Goal: Transaction & Acquisition: Subscribe to service/newsletter

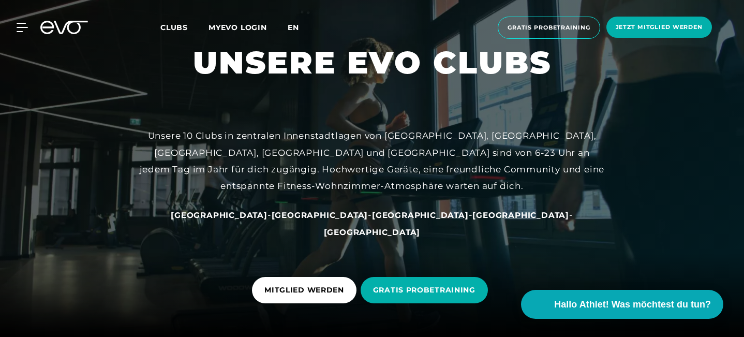
click at [298, 27] on span "en" at bounding box center [293, 27] width 11 height 9
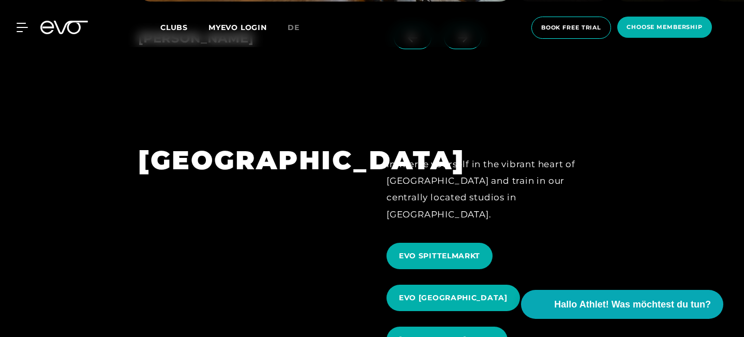
scroll to position [907, 0]
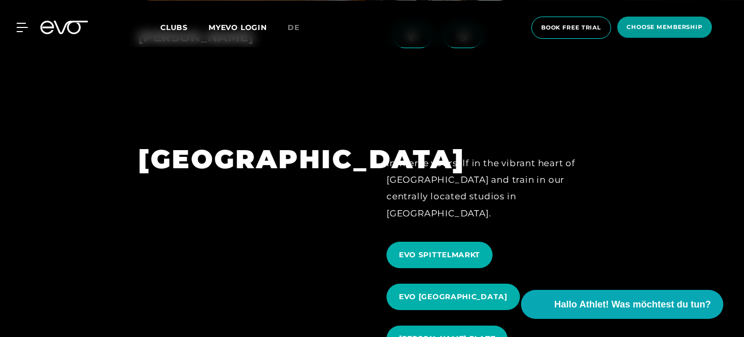
click at [643, 35] on span "choose membership" at bounding box center [664, 27] width 95 height 21
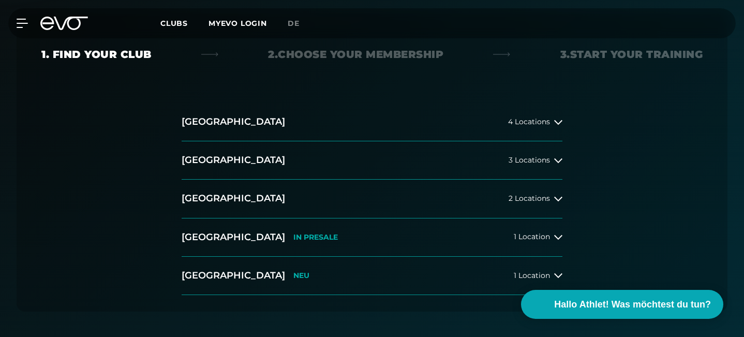
scroll to position [192, 0]
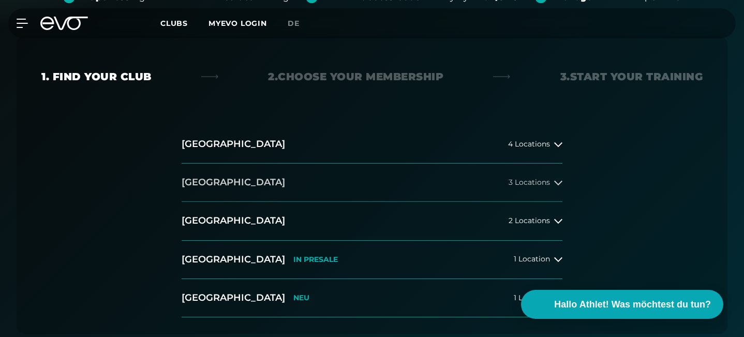
click at [445, 182] on button "[GEOGRAPHIC_DATA] 3 Locations" at bounding box center [372, 182] width 381 height 38
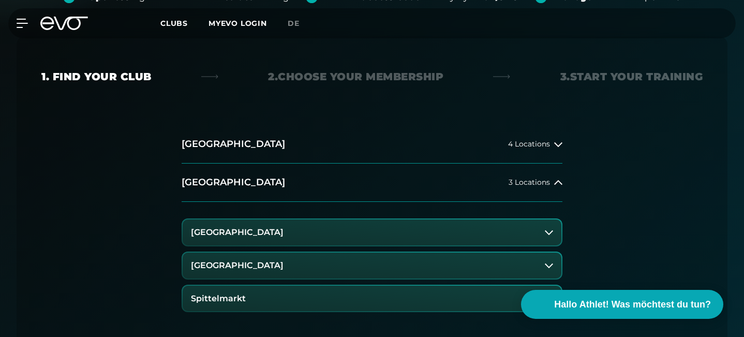
click at [383, 245] on button "[GEOGRAPHIC_DATA]" at bounding box center [372, 232] width 379 height 26
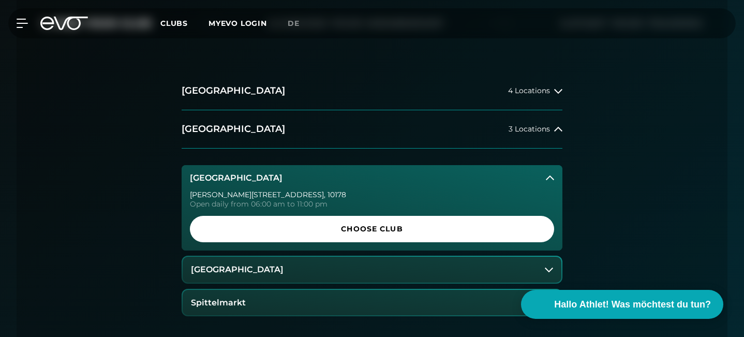
scroll to position [247, 0]
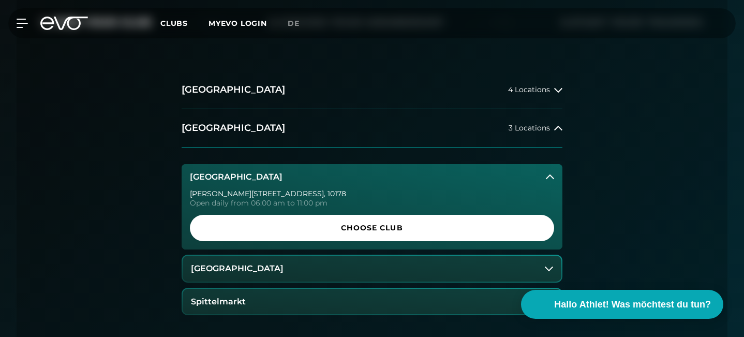
click at [381, 259] on button "[GEOGRAPHIC_DATA]" at bounding box center [372, 269] width 379 height 26
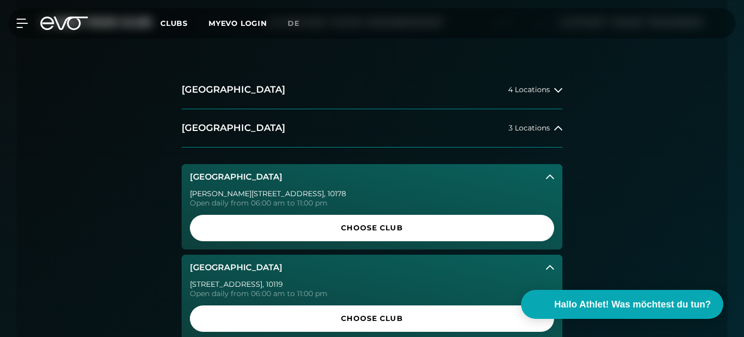
click at [377, 264] on button "[GEOGRAPHIC_DATA]" at bounding box center [372, 268] width 381 height 26
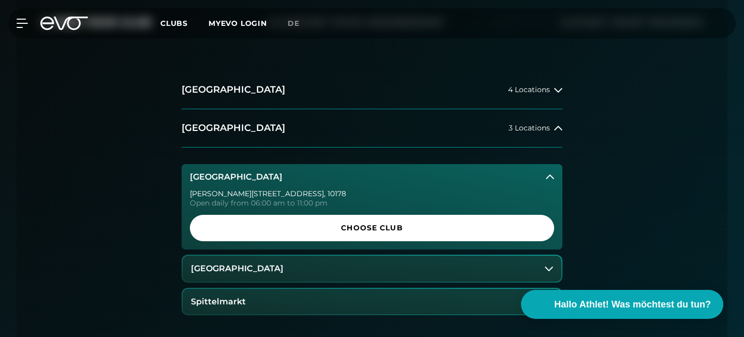
click at [374, 197] on div "[PERSON_NAME][STREET_ADDRESS] Open daily from 06:00 am to 11:00 pm" at bounding box center [372, 198] width 364 height 17
click at [343, 294] on button "Spittelmarkt" at bounding box center [372, 302] width 379 height 26
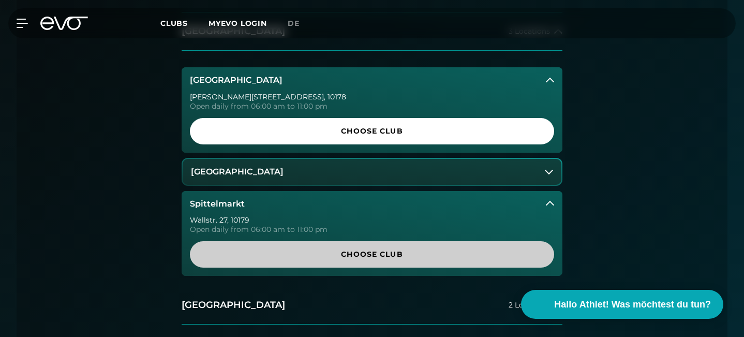
click at [330, 257] on span "Choose Club" at bounding box center [371, 254] width 339 height 11
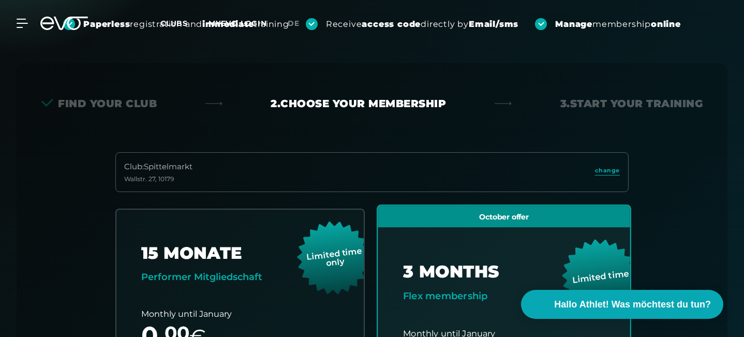
scroll to position [0, 0]
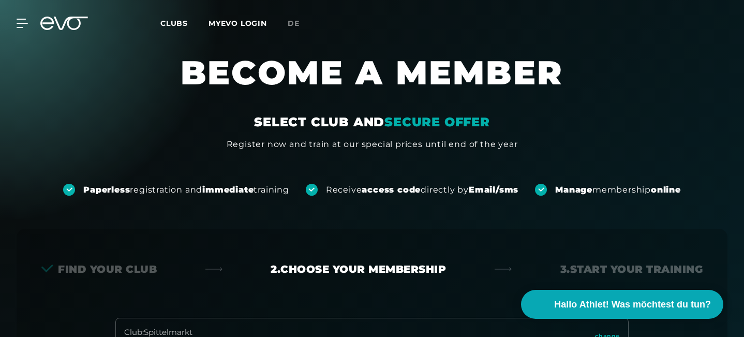
click at [60, 28] on icon at bounding box center [71, 23] width 34 height 13
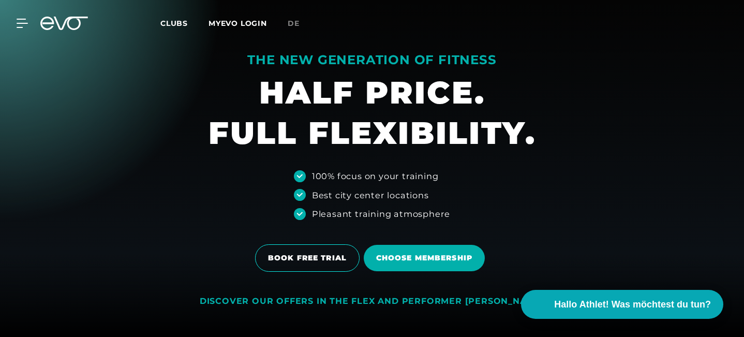
click at [17, 15] on div "MyEVO Login About Memberships free trial DAYPASS EVO Studios [GEOGRAPHIC_DATA] …" at bounding box center [372, 23] width 740 height 30
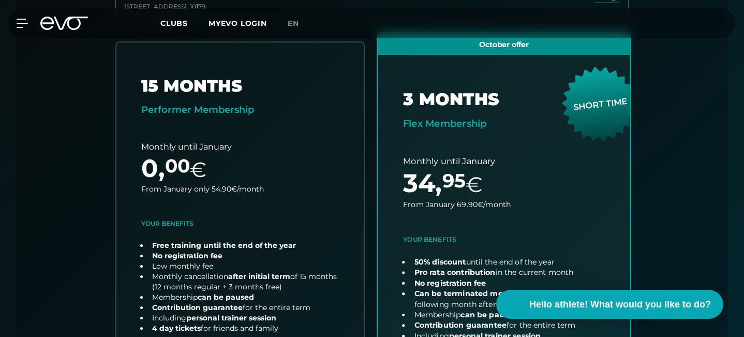
scroll to position [387, 0]
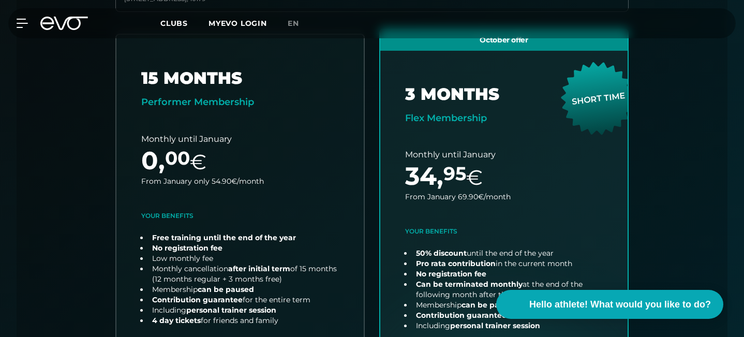
click at [726, 136] on div "Choose your club 2. Choose your membership 3. Start your training Club : Berlin…" at bounding box center [372, 168] width 711 height 571
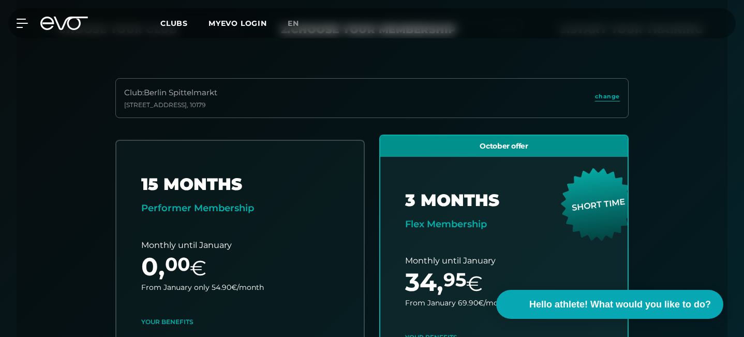
scroll to position [0, 0]
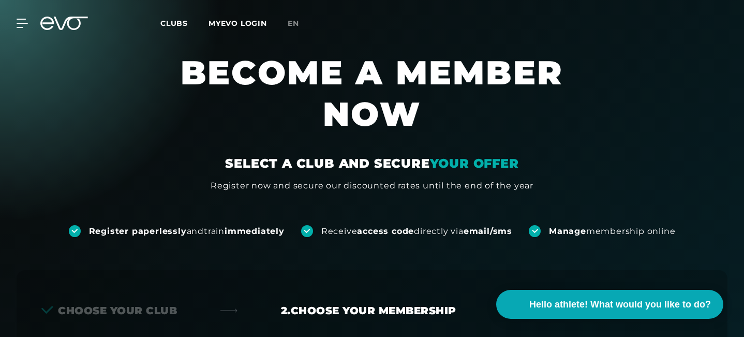
click at [63, 26] on icon at bounding box center [71, 23] width 34 height 13
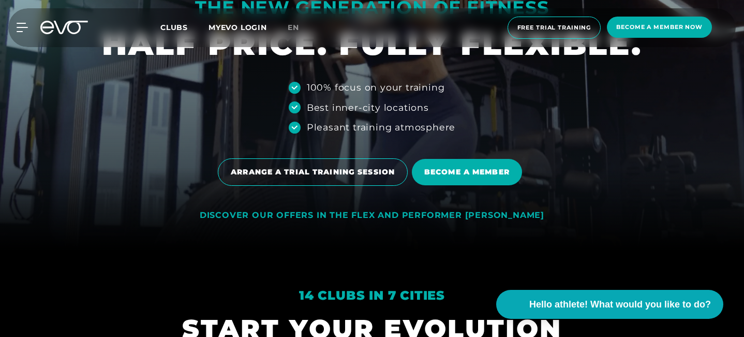
scroll to position [210, 0]
